Goal: Find specific page/section: Find specific page/section

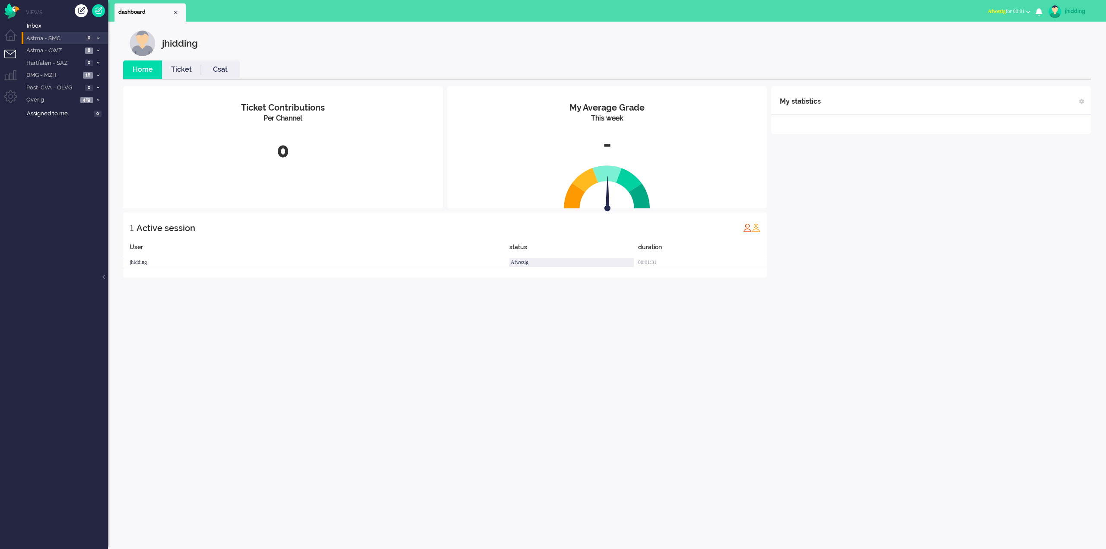
click at [49, 38] on span "Astma - SMC" at bounding box center [53, 39] width 57 height 8
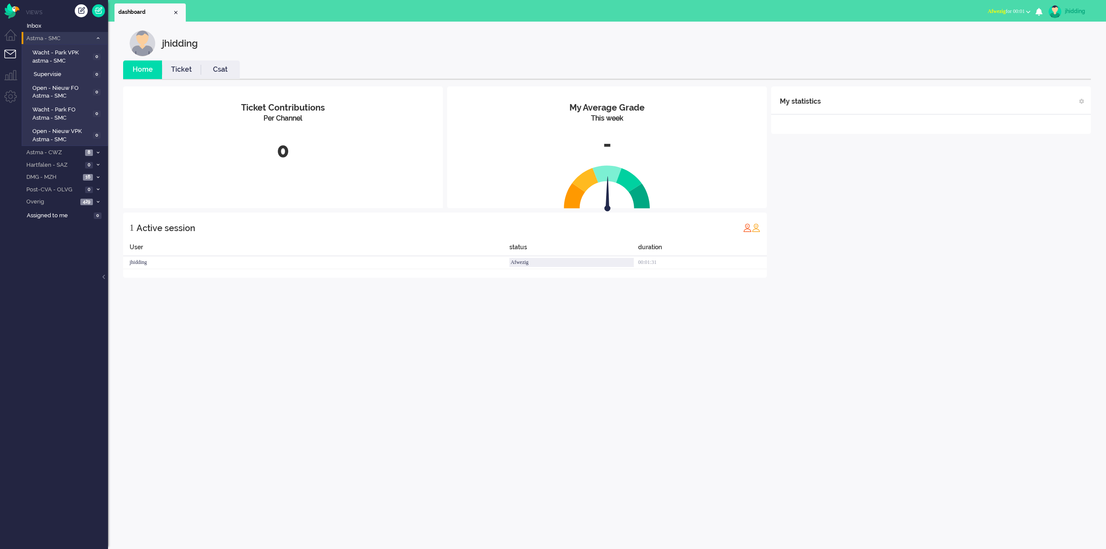
click at [49, 38] on span "Astma - SMC" at bounding box center [58, 39] width 67 height 8
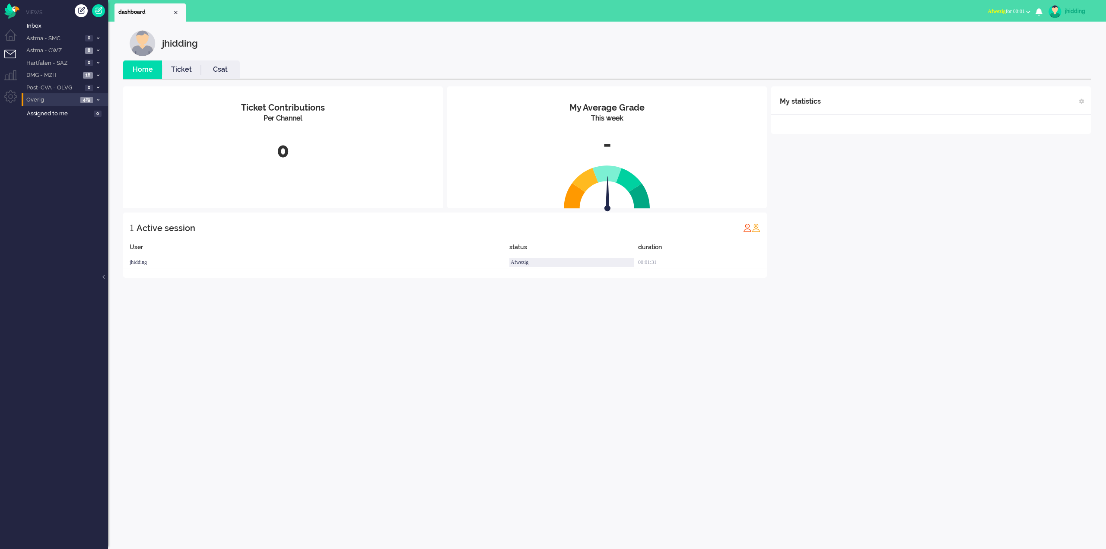
click at [45, 98] on span "Overig" at bounding box center [51, 100] width 53 height 8
click at [45, 98] on span "Overig" at bounding box center [58, 100] width 67 height 8
click at [49, 49] on span "Astma - CWZ" at bounding box center [53, 51] width 57 height 8
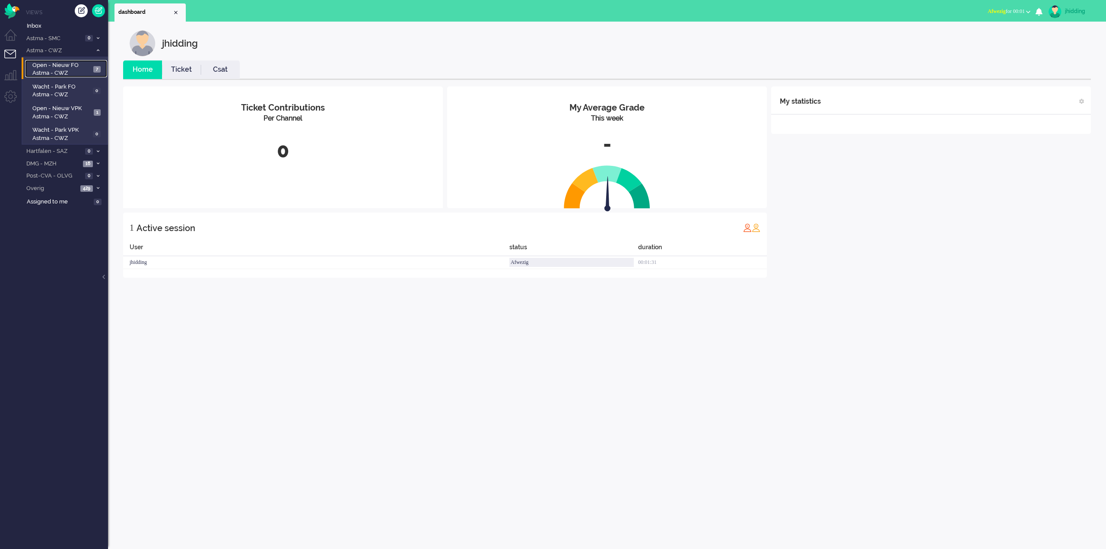
click at [50, 61] on span "Open - Nieuw FO Astma - CWZ" at bounding box center [61, 69] width 59 height 16
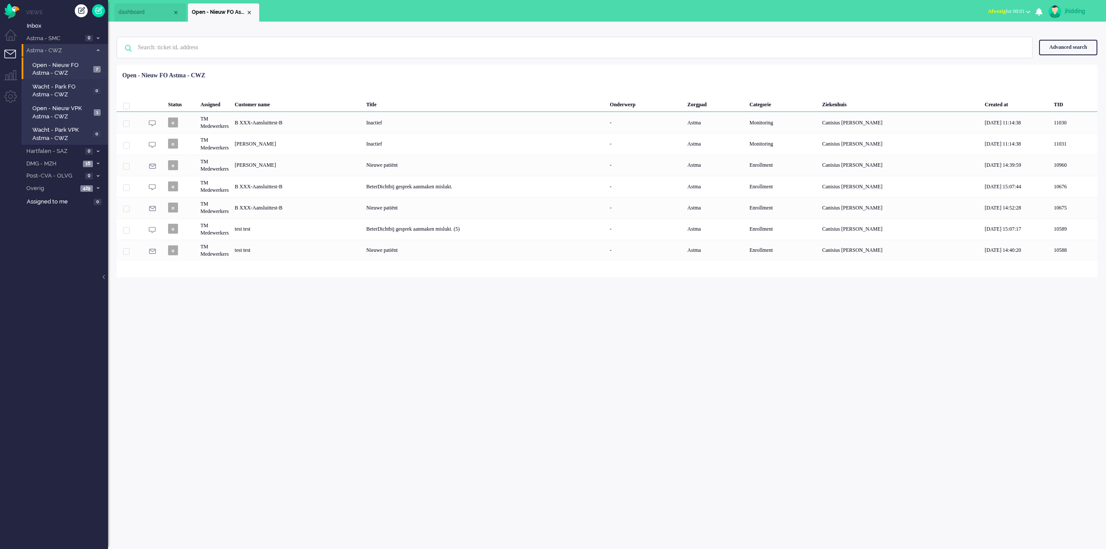
click at [45, 52] on span "Astma - CWZ" at bounding box center [58, 51] width 67 height 8
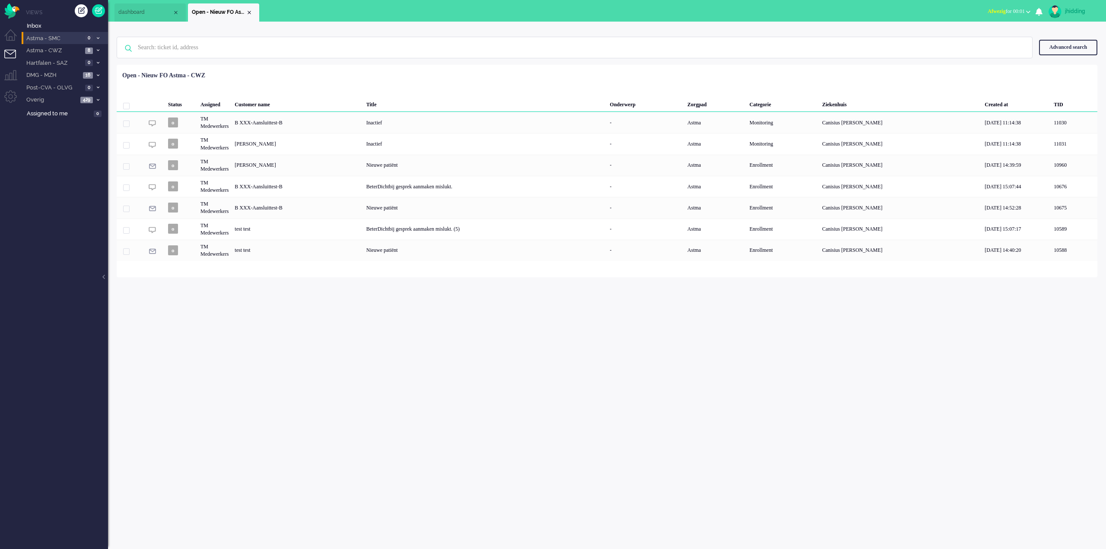
click at [46, 38] on span "Astma - SMC" at bounding box center [53, 39] width 57 height 8
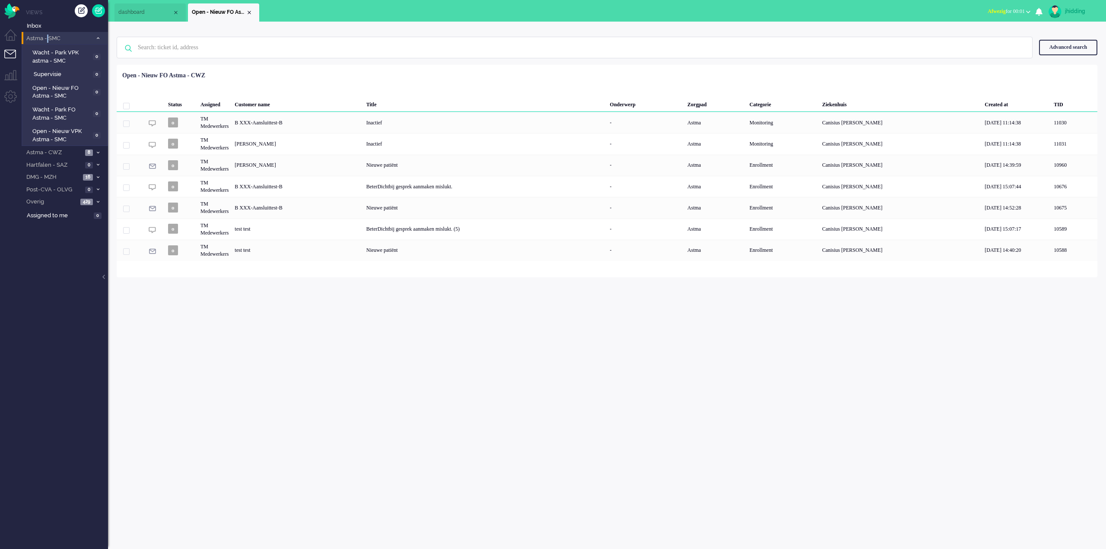
click at [46, 38] on span "Astma - SMC" at bounding box center [58, 39] width 67 height 8
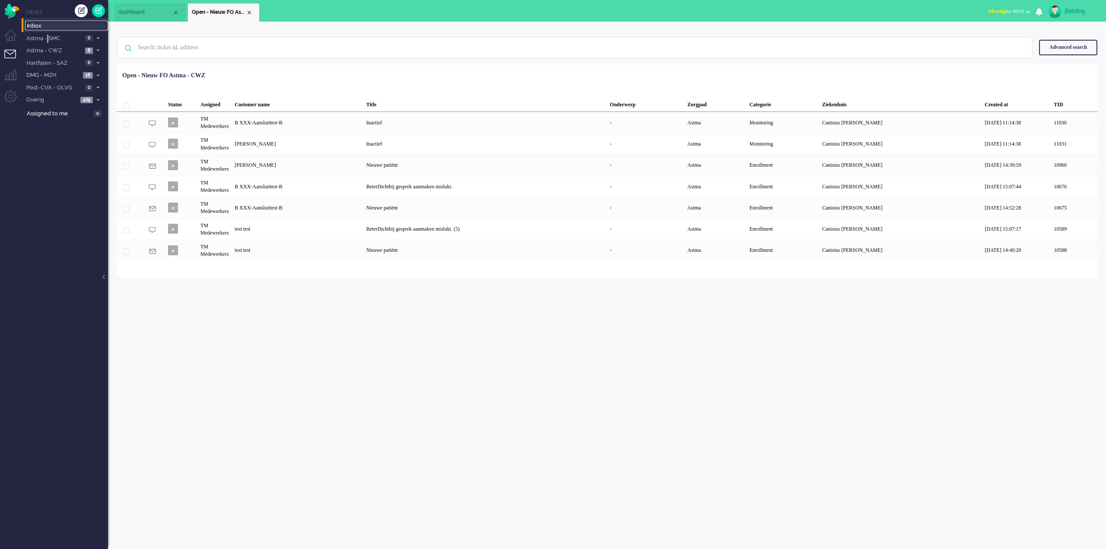
click at [40, 22] on span "Inbox" at bounding box center [67, 26] width 81 height 8
